Goal: Task Accomplishment & Management: Manage account settings

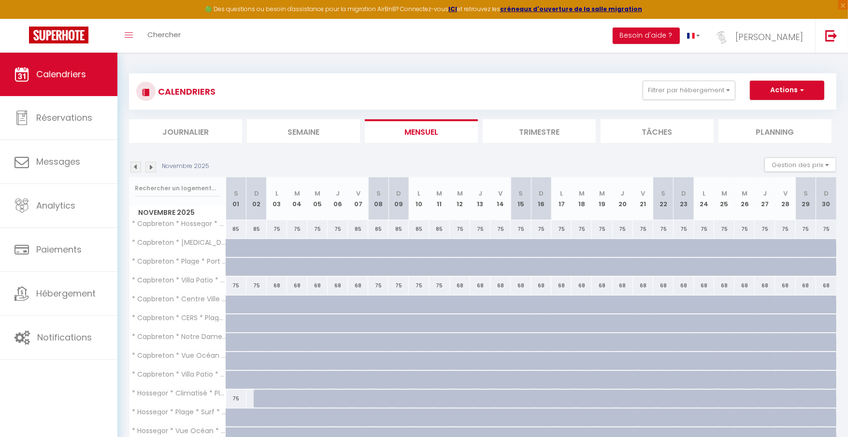
click at [130, 171] on img at bounding box center [135, 167] width 11 height 11
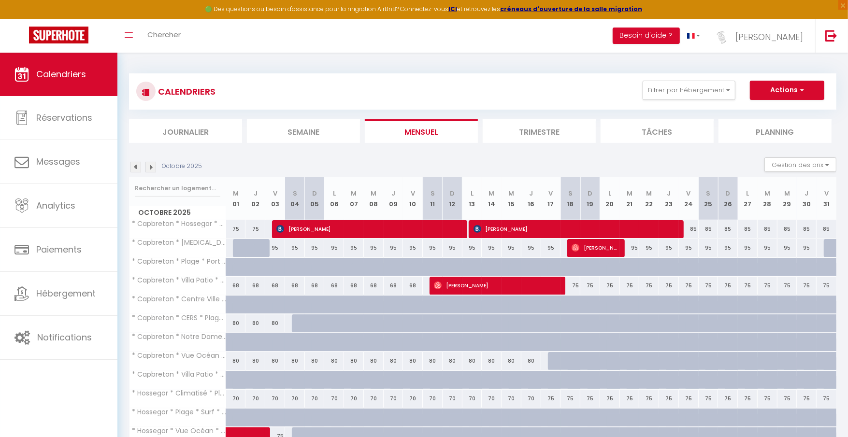
click at [135, 168] on img at bounding box center [135, 167] width 11 height 11
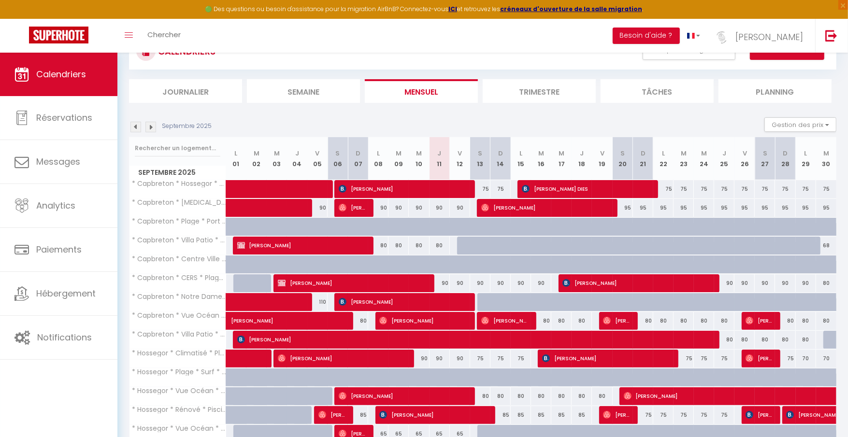
scroll to position [43, 0]
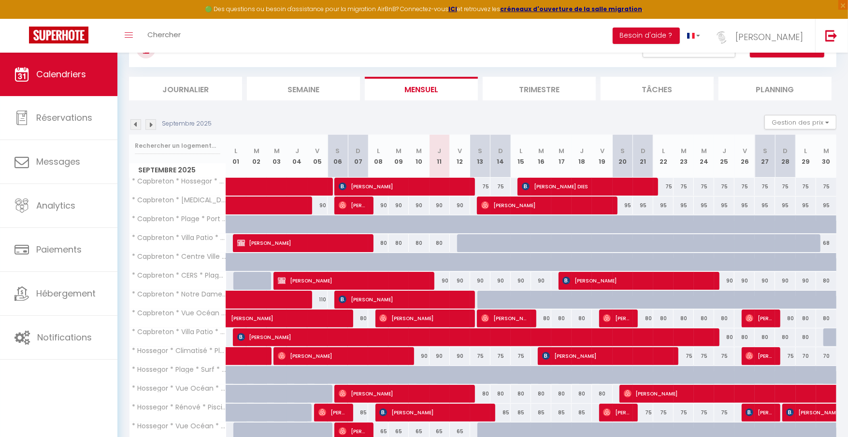
click at [470, 186] on div "75" at bounding box center [480, 187] width 20 height 18
select select "1"
type input "Sam 13 Septembre 2025"
type input "Dim 14 Septembre 2025"
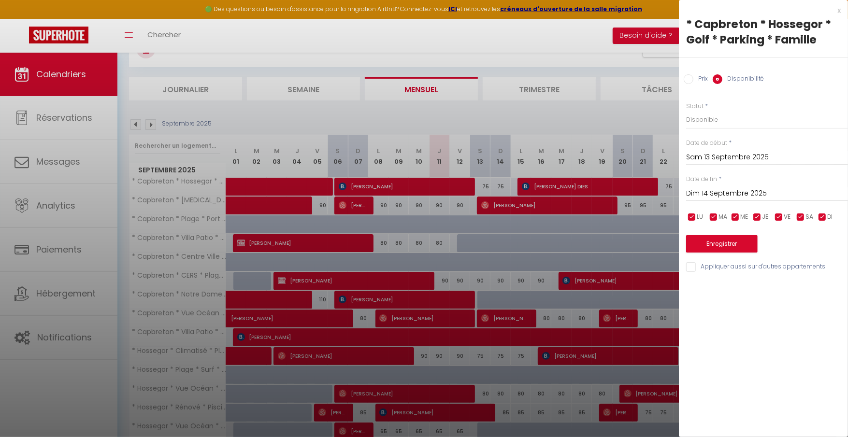
click at [420, 178] on div at bounding box center [424, 218] width 848 height 437
select select
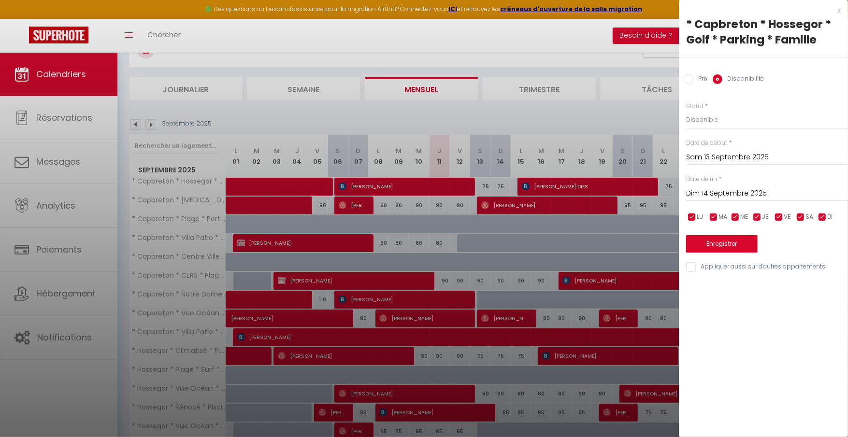
select select
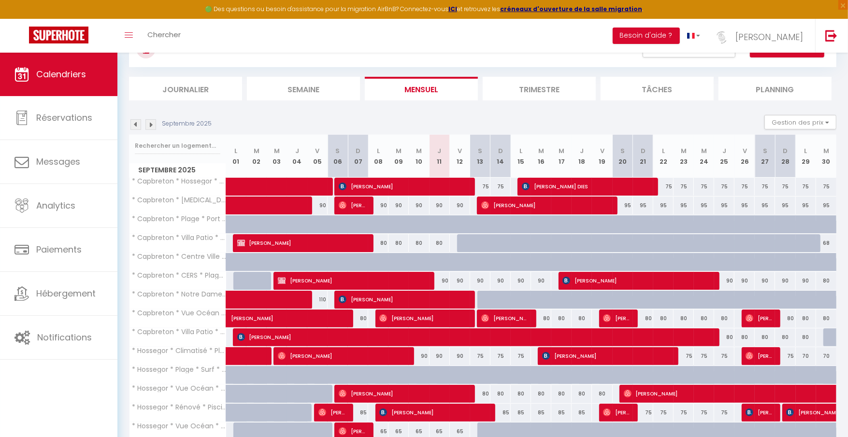
click at [413, 182] on span "[PERSON_NAME]" at bounding box center [403, 186] width 129 height 18
select select "OK"
select select "KO"
select select "0"
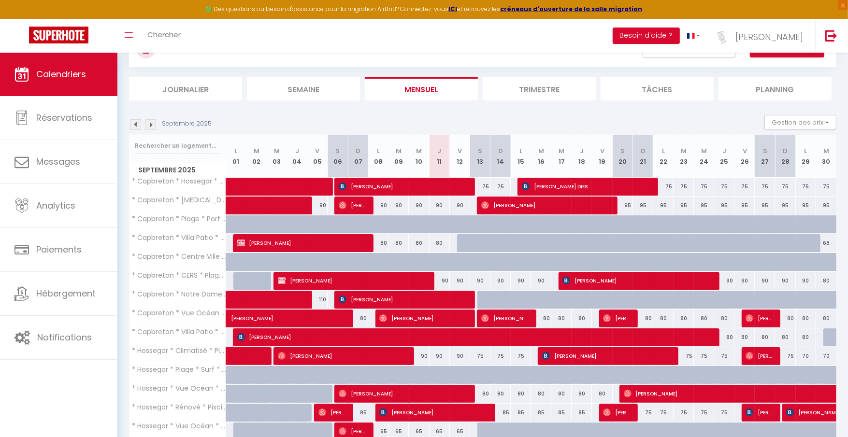
select select "1"
select select
